Goal: Check status: Check status

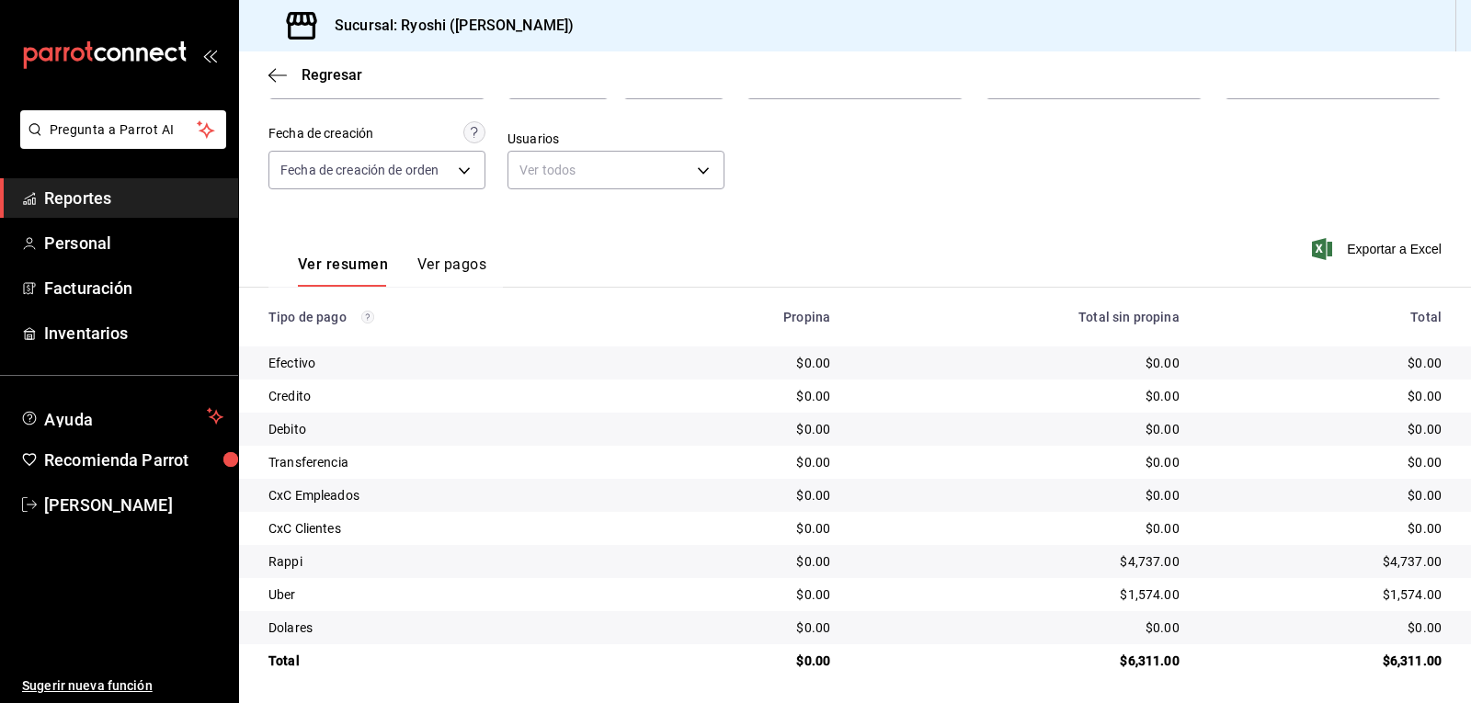
scroll to position [142, 0]
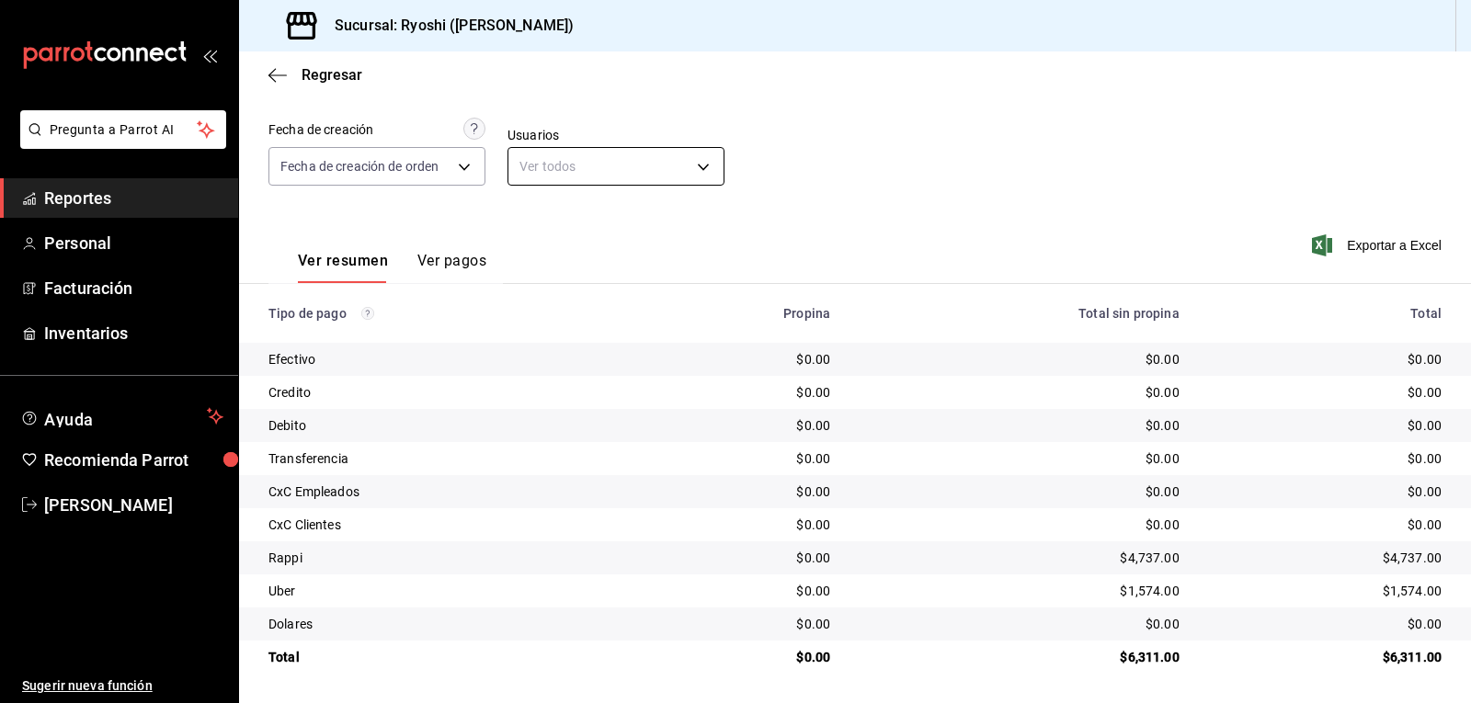
click at [702, 172] on body "Pregunta a Parrot AI Reportes Personal Facturación Inventarios Ayuda Recomienda…" at bounding box center [735, 351] width 1471 height 703
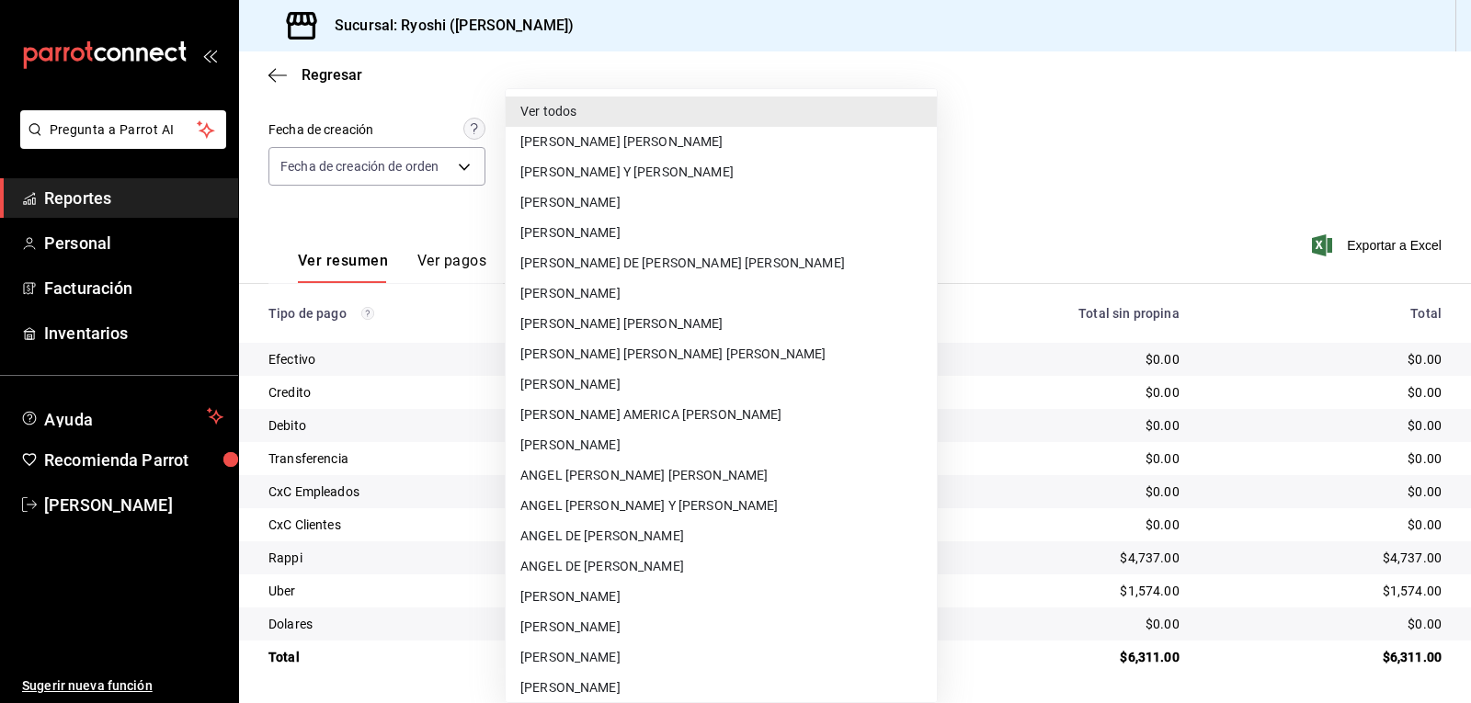
click at [1240, 112] on div at bounding box center [735, 351] width 1471 height 703
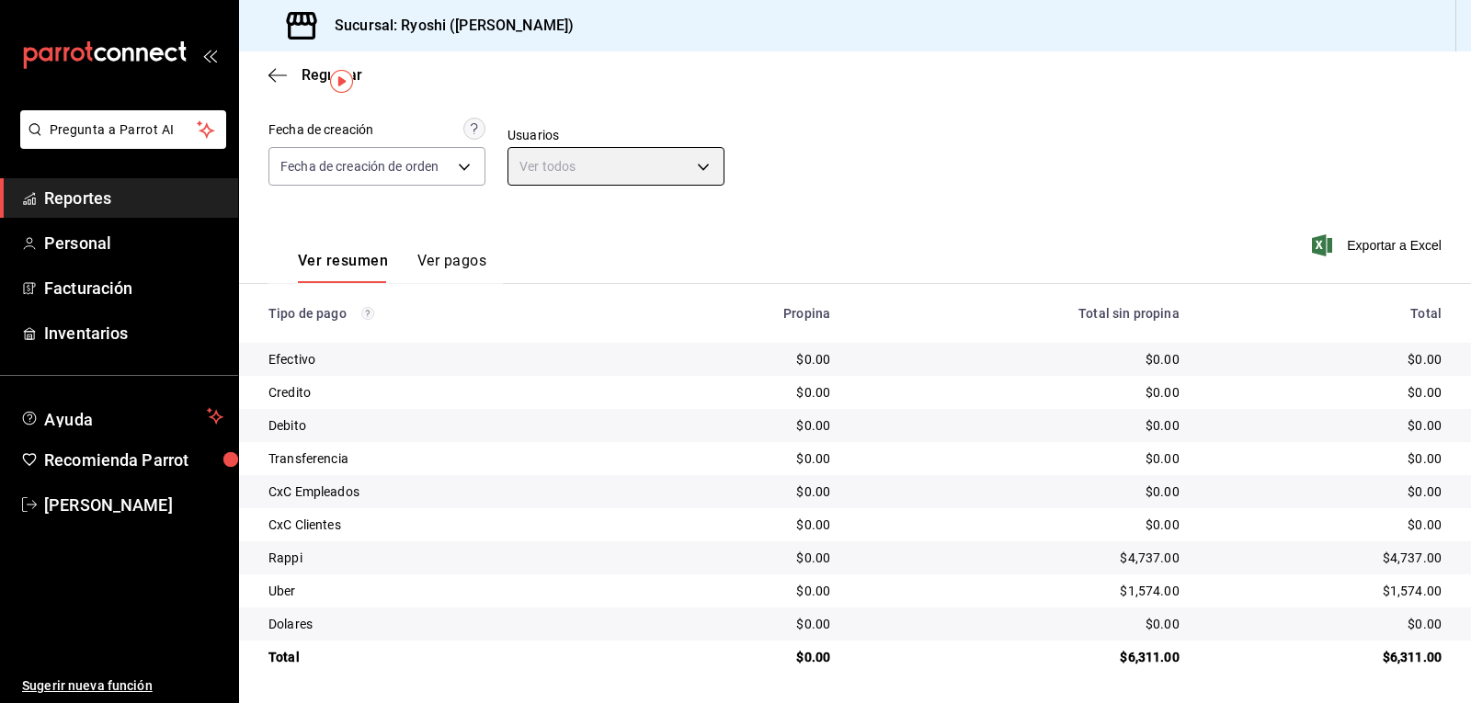
scroll to position [0, 0]
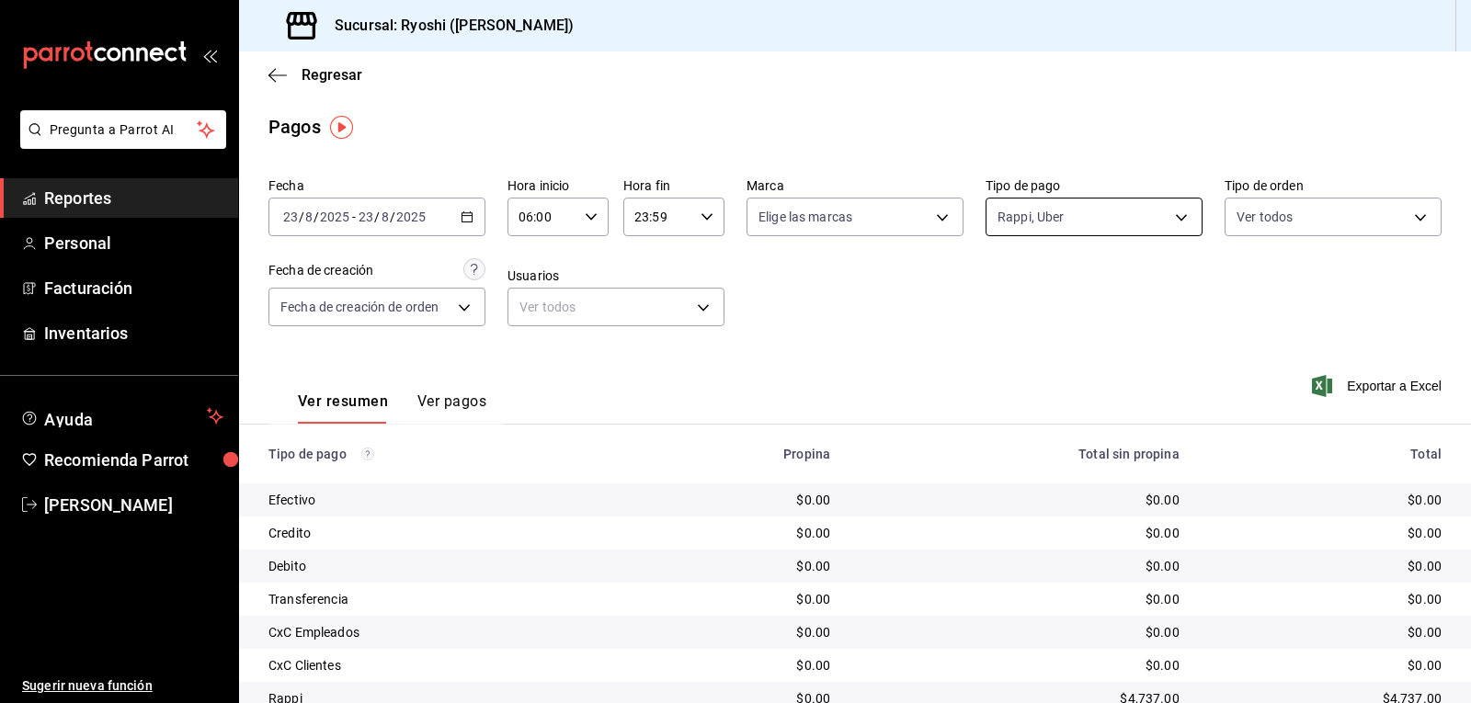
click at [1161, 213] on body "Pregunta a Parrot AI Reportes Personal Facturación Inventarios Ayuda Recomienda…" at bounding box center [735, 351] width 1471 height 703
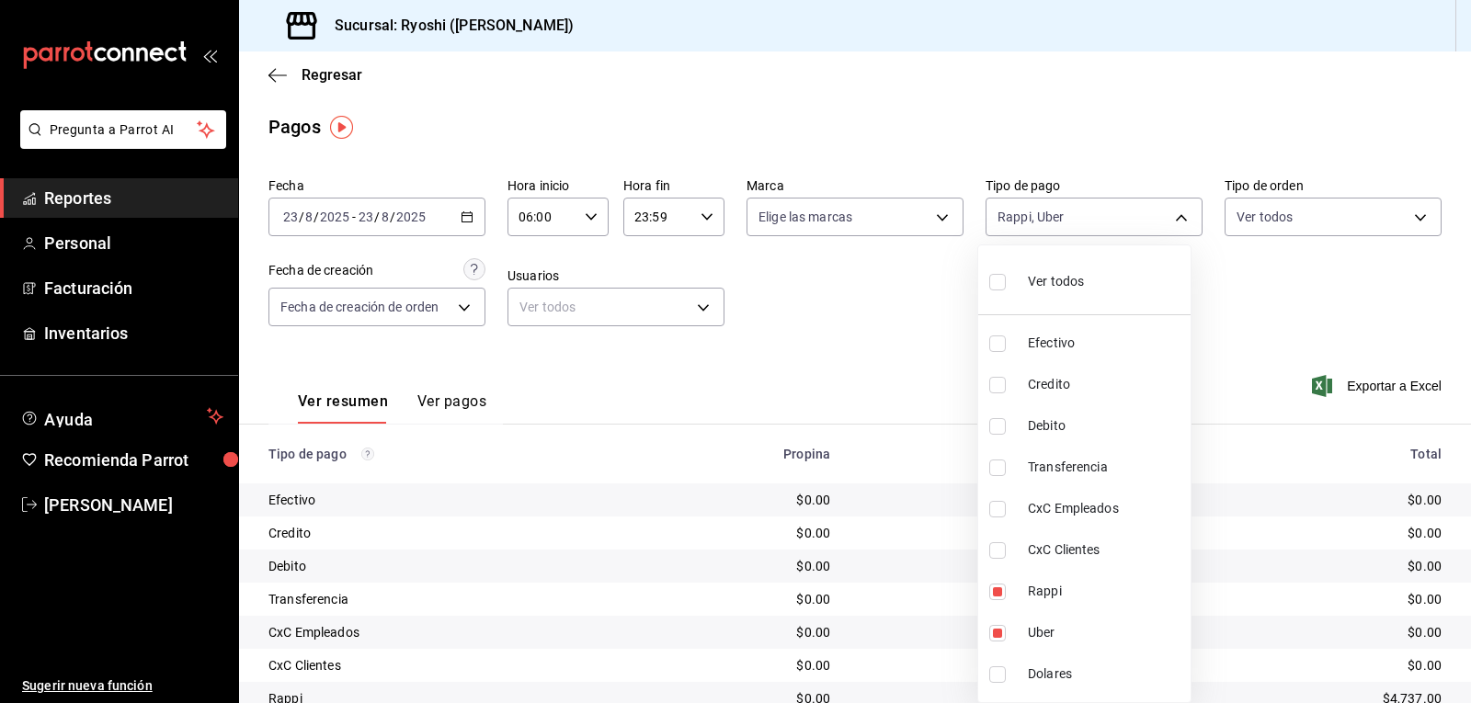
click at [1177, 221] on div at bounding box center [735, 351] width 1471 height 703
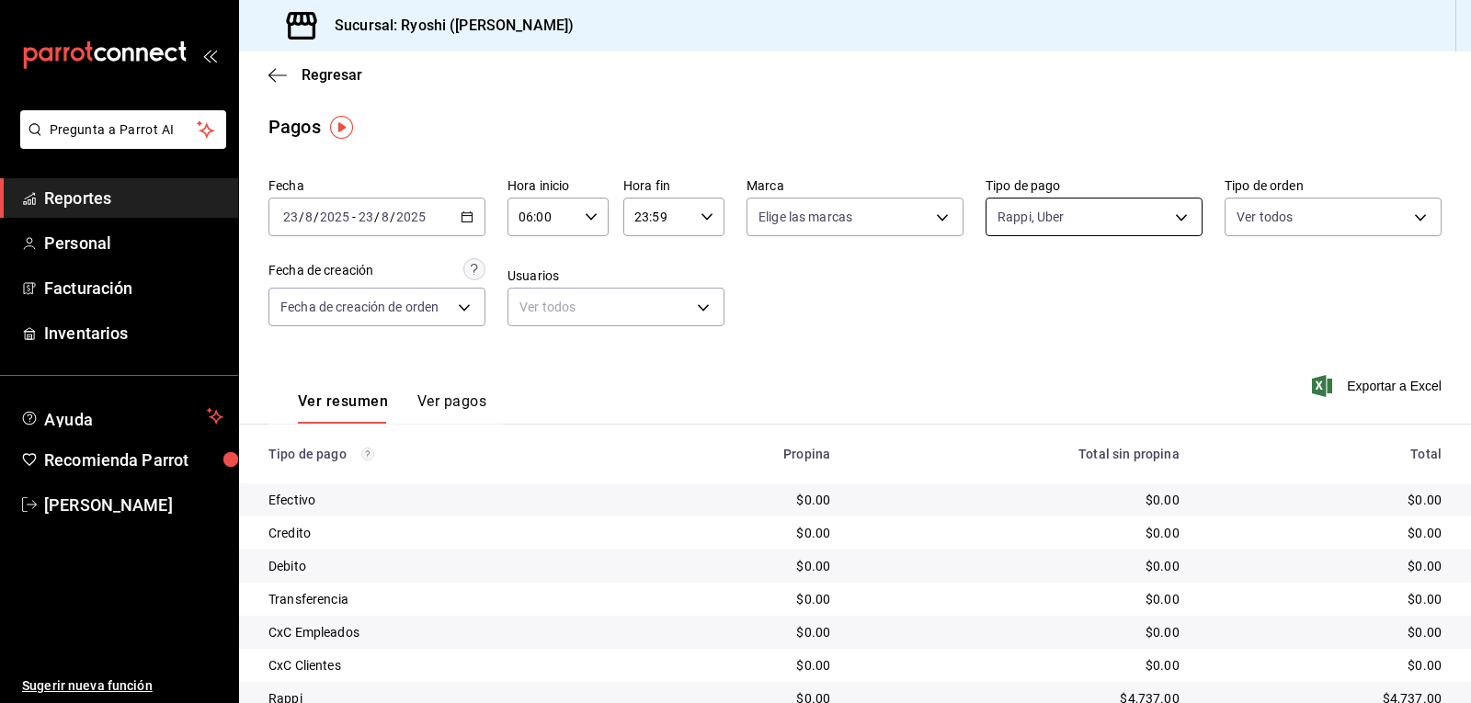
click at [1167, 218] on body "Pregunta a Parrot AI Reportes Personal Facturación Inventarios Ayuda Recomienda…" at bounding box center [735, 351] width 1471 height 703
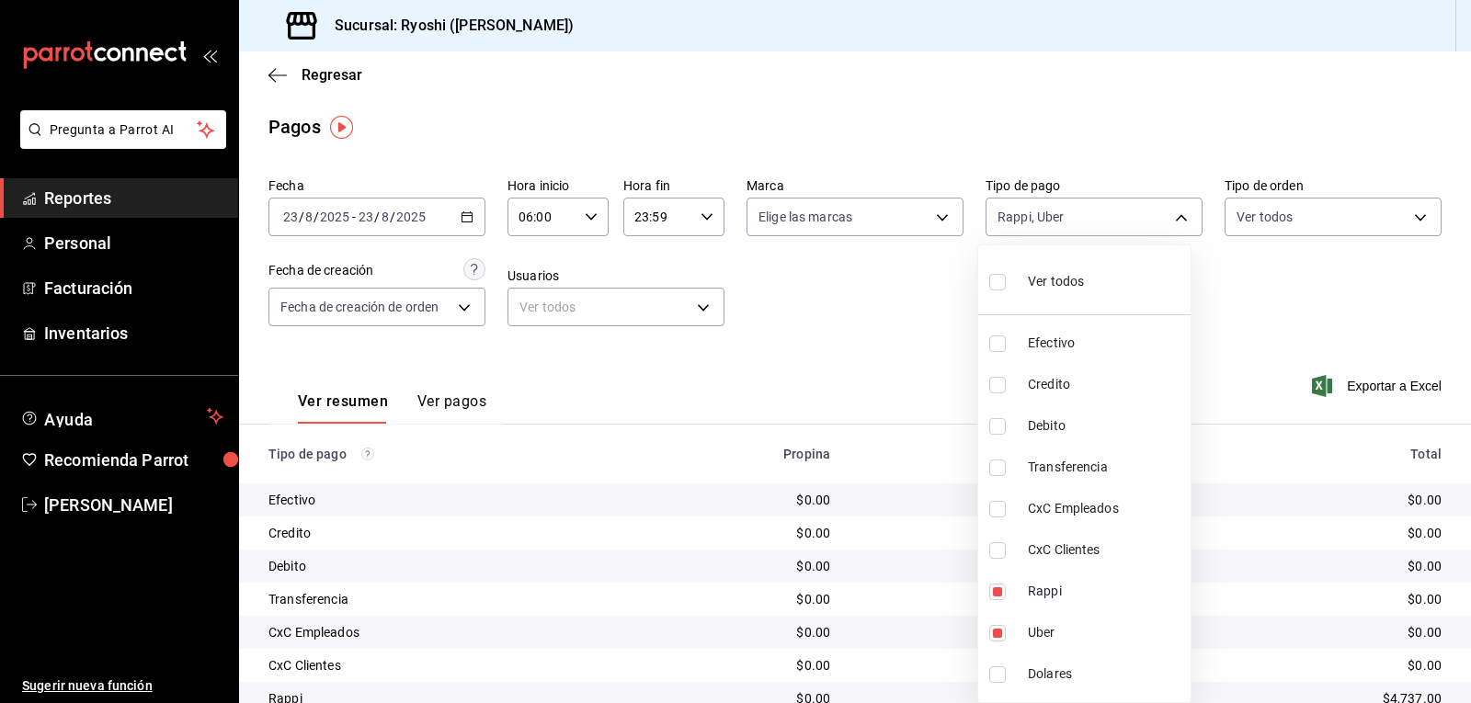
click at [992, 283] on input "checkbox" at bounding box center [997, 282] width 17 height 17
checkbox input "true"
type input "789b4605-08e0-4dfe-9865-94468e2c17aa,9b0685d2-7f5d-4ede-a6b4-58a2ffcbf3cd,4fc1f…"
checkbox input "true"
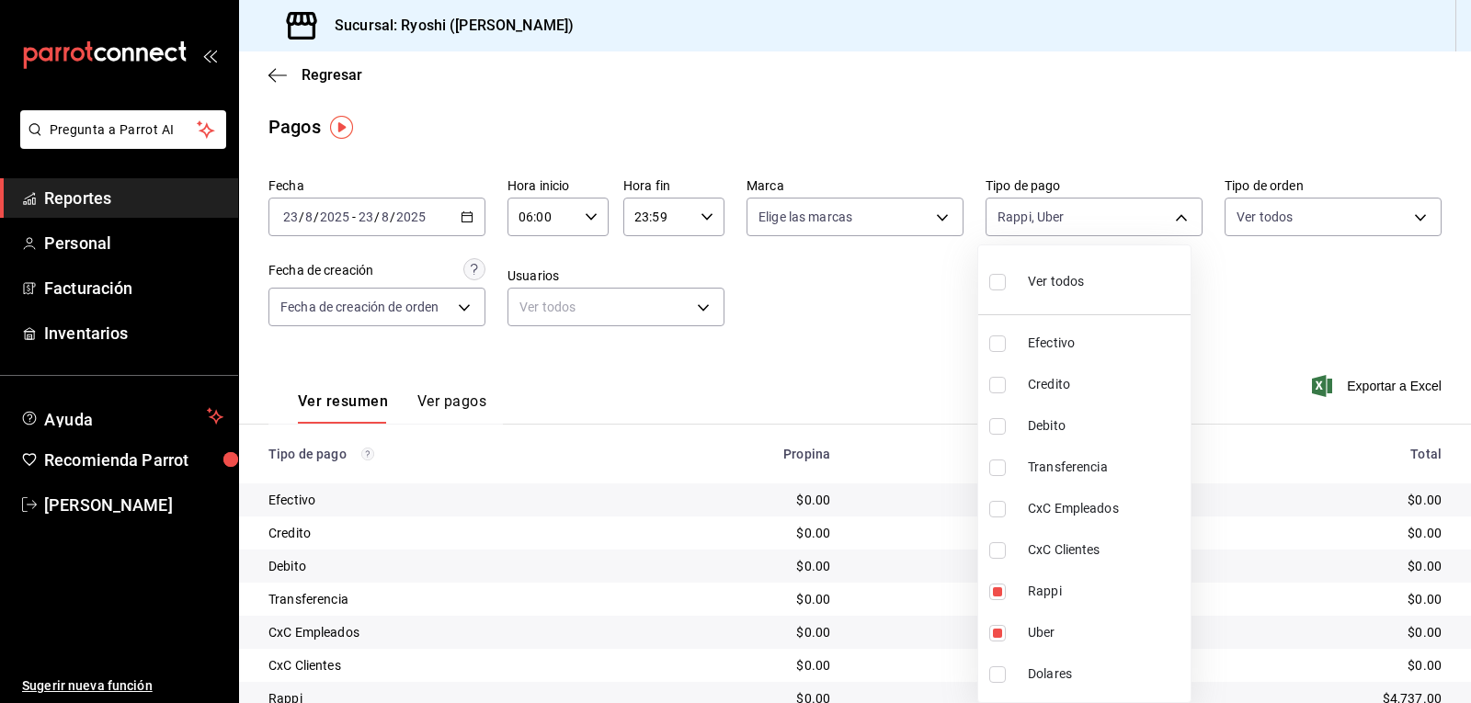
checkbox input "true"
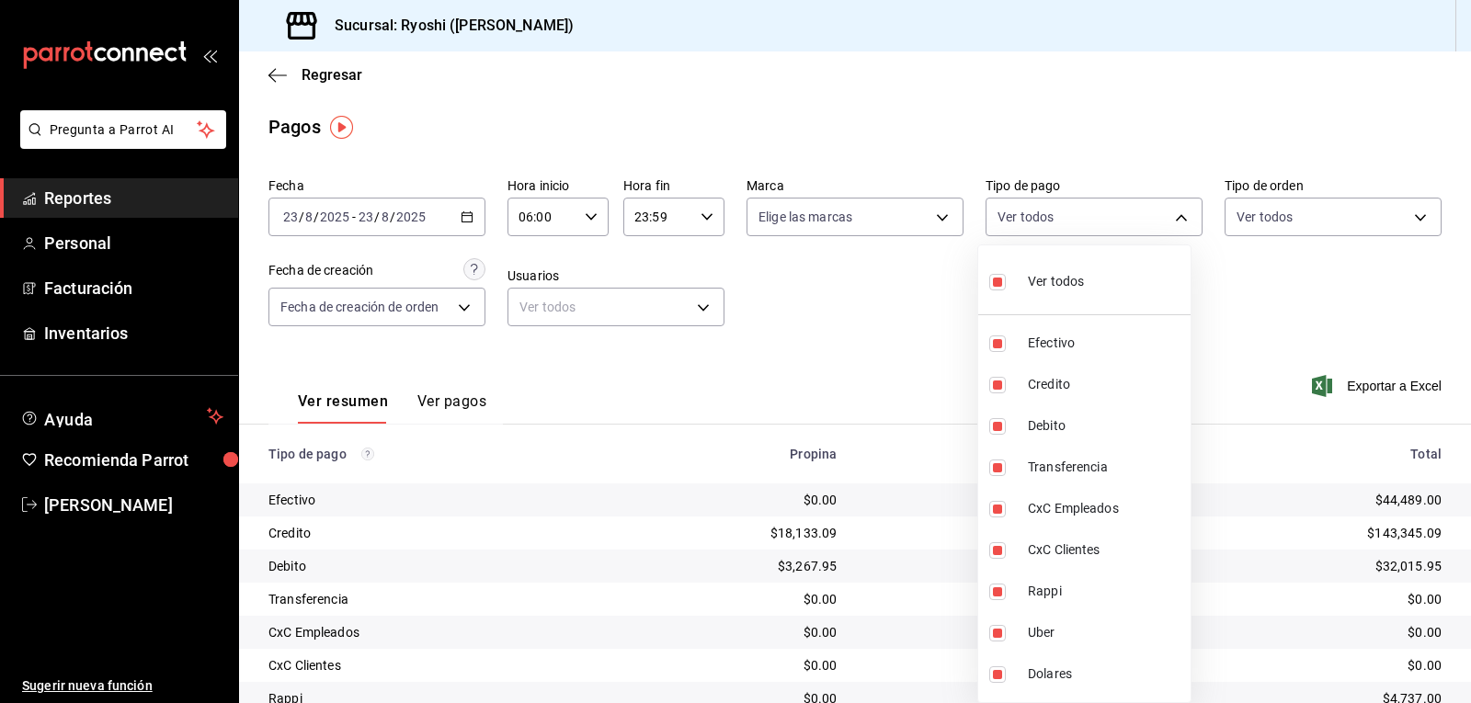
drag, startPoint x: 1469, startPoint y: 313, endPoint x: 1470, endPoint y: 401, distance: 87.3
click at [1470, 403] on div at bounding box center [735, 351] width 1471 height 703
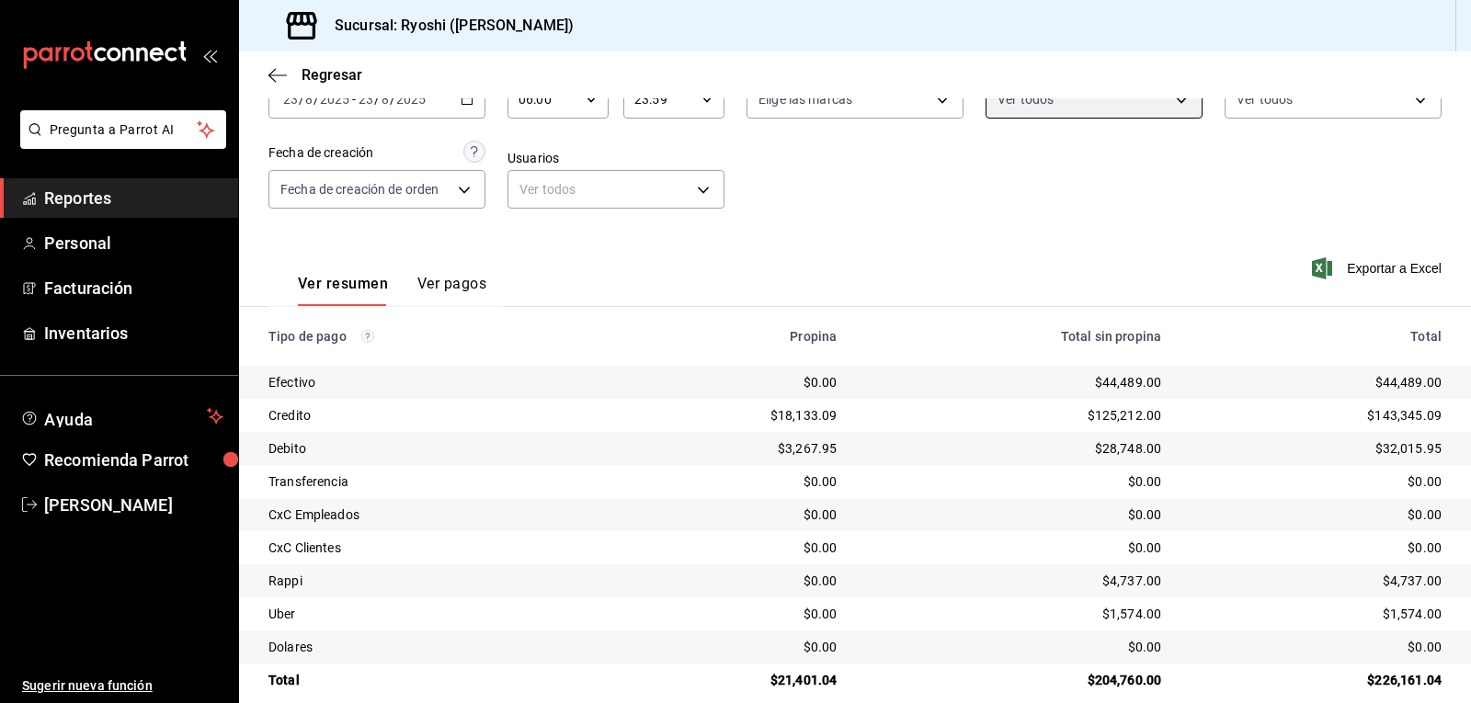
scroll to position [142, 0]
